Goal: Task Accomplishment & Management: Manage account settings

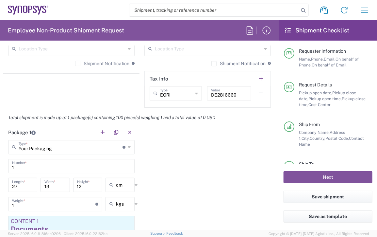
scroll to position [523, 0]
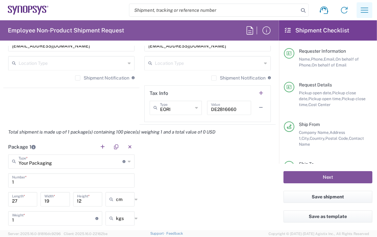
click at [364, 12] on icon "button" at bounding box center [365, 10] width 10 height 10
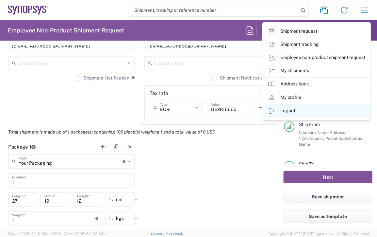
click at [291, 111] on link "Logout" at bounding box center [317, 110] width 108 height 13
